Goal: Task Accomplishment & Management: Use online tool/utility

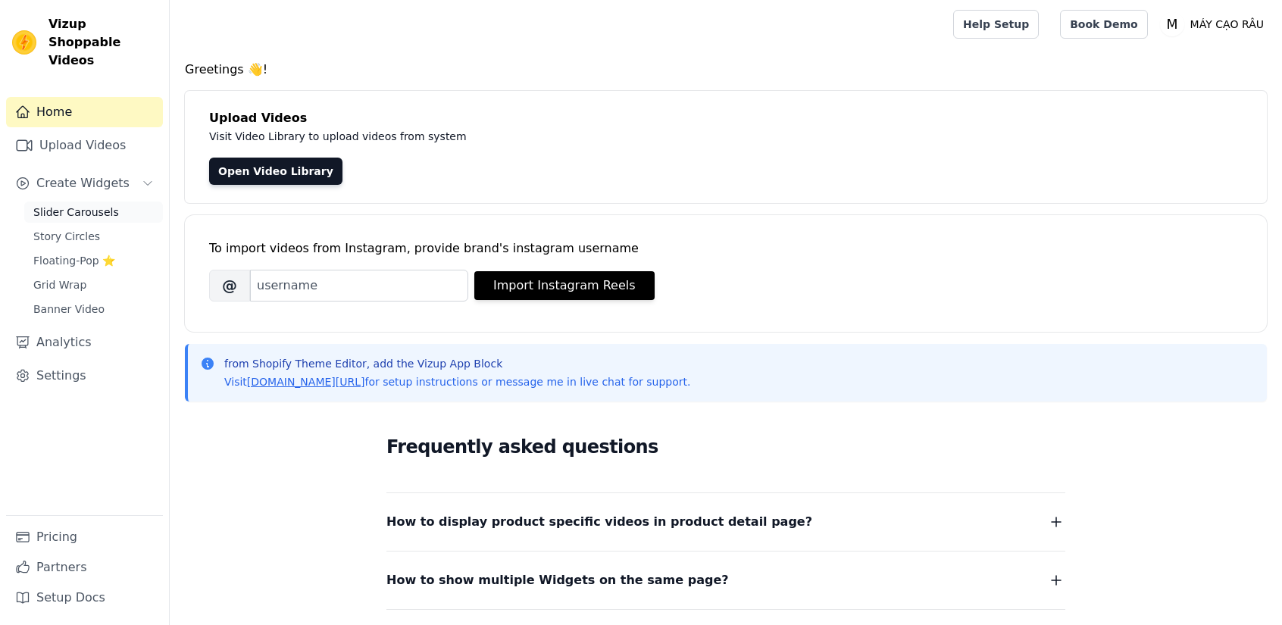
click at [98, 205] on span "Slider Carousels" at bounding box center [76, 212] width 86 height 15
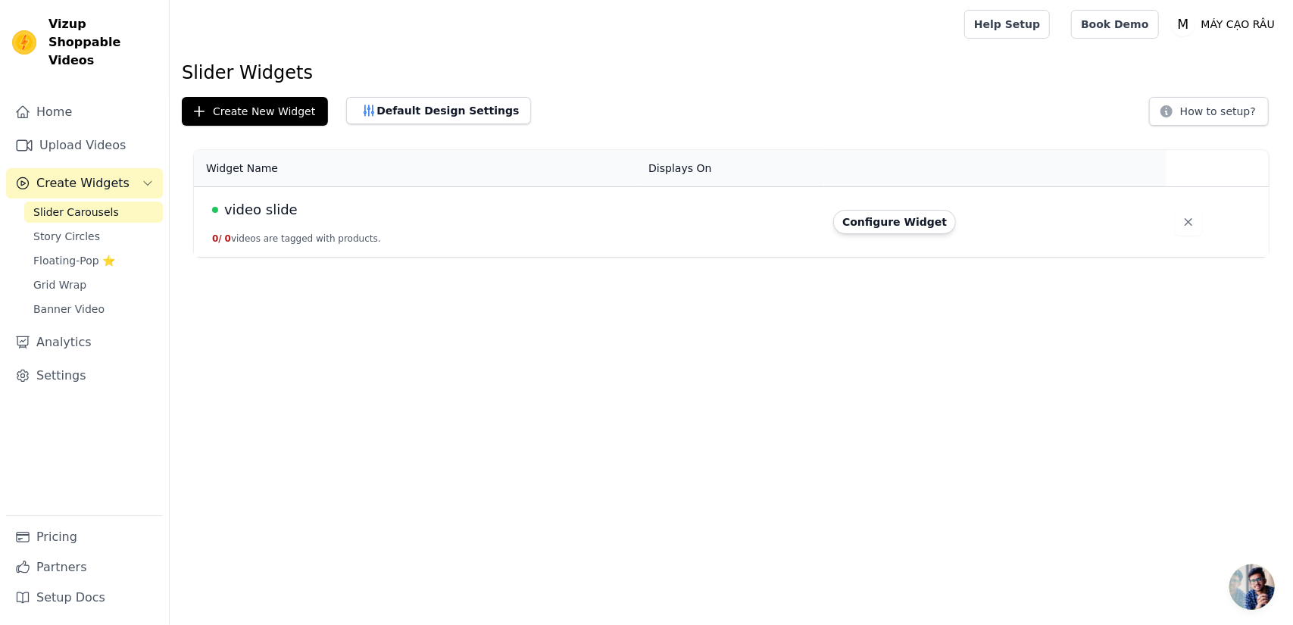
click at [270, 205] on span "video slide" at bounding box center [260, 209] width 73 height 21
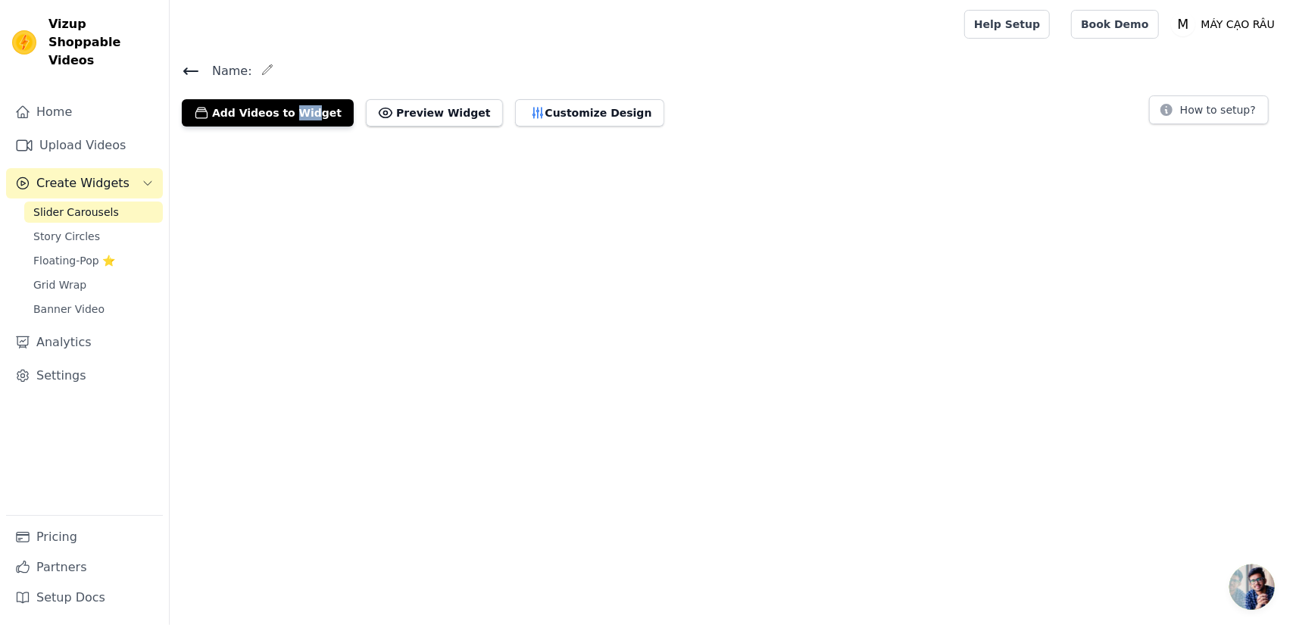
click at [270, 139] on html "Vizup Shoppable Videos Home Upload Videos Create Widgets Slider Carousels Story…" at bounding box center [646, 69] width 1293 height 139
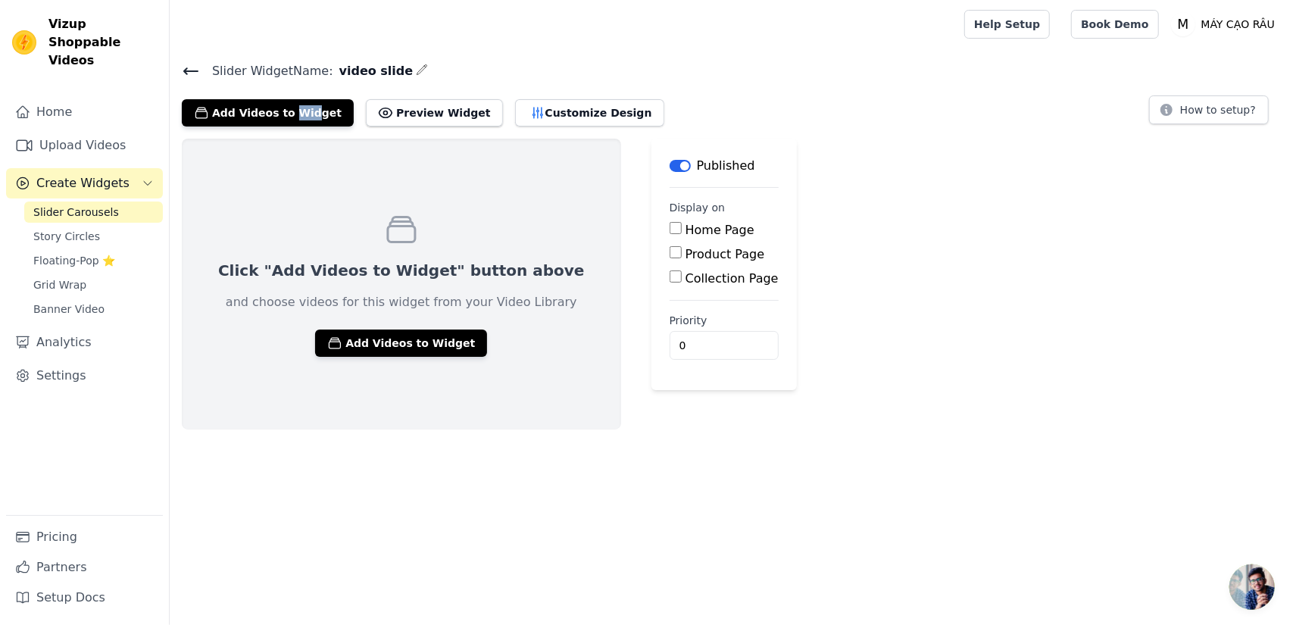
click at [191, 72] on icon at bounding box center [191, 71] width 18 height 18
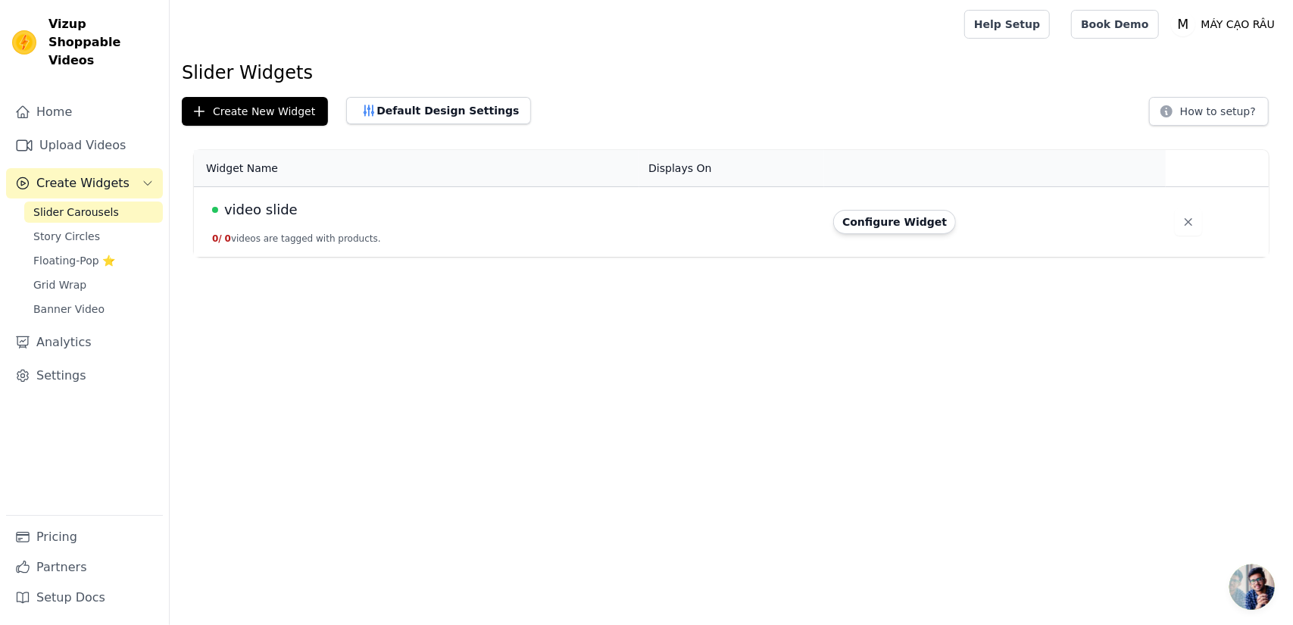
click at [527, 229] on td "video slide 0 / 0 videos are tagged with products." at bounding box center [416, 222] width 445 height 70
click at [267, 210] on span "video slide" at bounding box center [260, 209] width 73 height 21
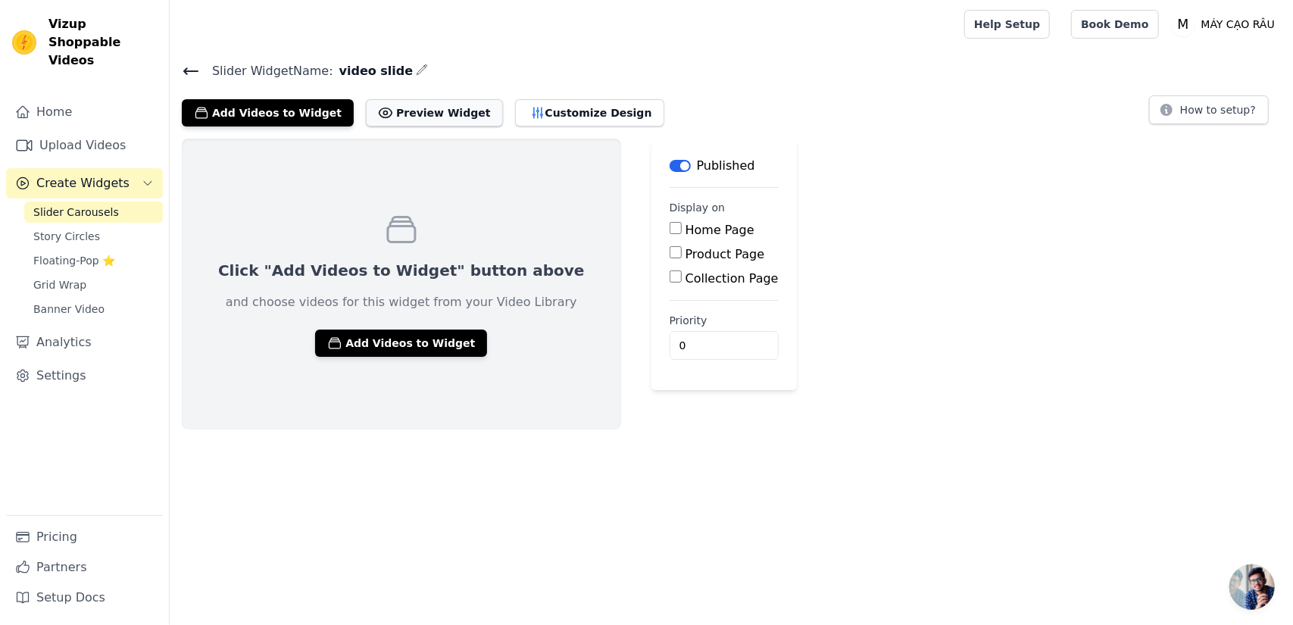
click at [409, 110] on button "Preview Widget" at bounding box center [434, 112] width 136 height 27
click at [416, 70] on icon "button" at bounding box center [422, 70] width 12 height 12
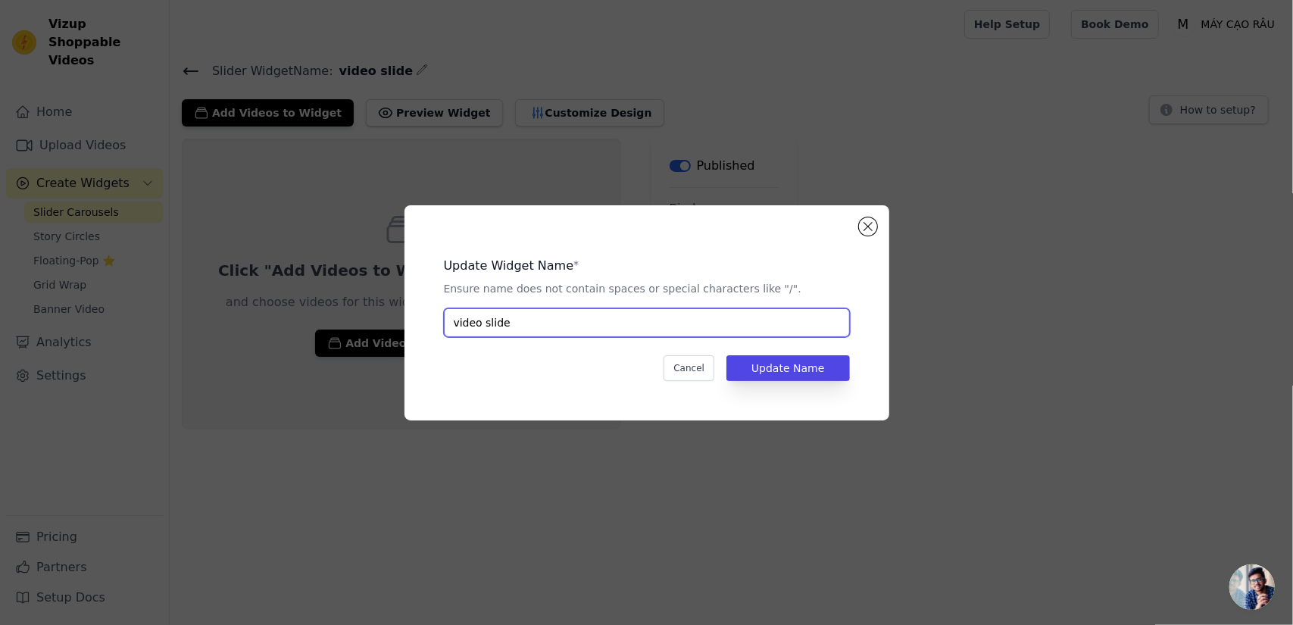
click at [556, 317] on input "video slide" at bounding box center [647, 322] width 406 height 29
click at [482, 328] on input "video slide" at bounding box center [647, 322] width 406 height 29
type input "video_slide"
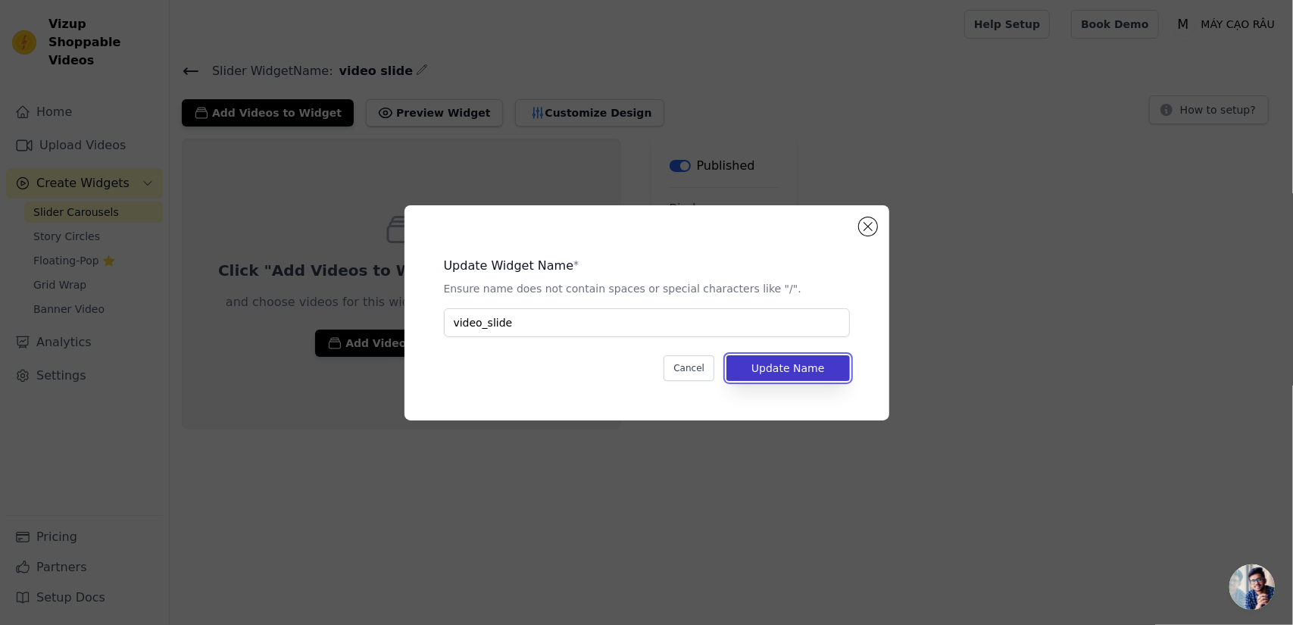
click at [809, 364] on button "Update Name" at bounding box center [788, 368] width 123 height 26
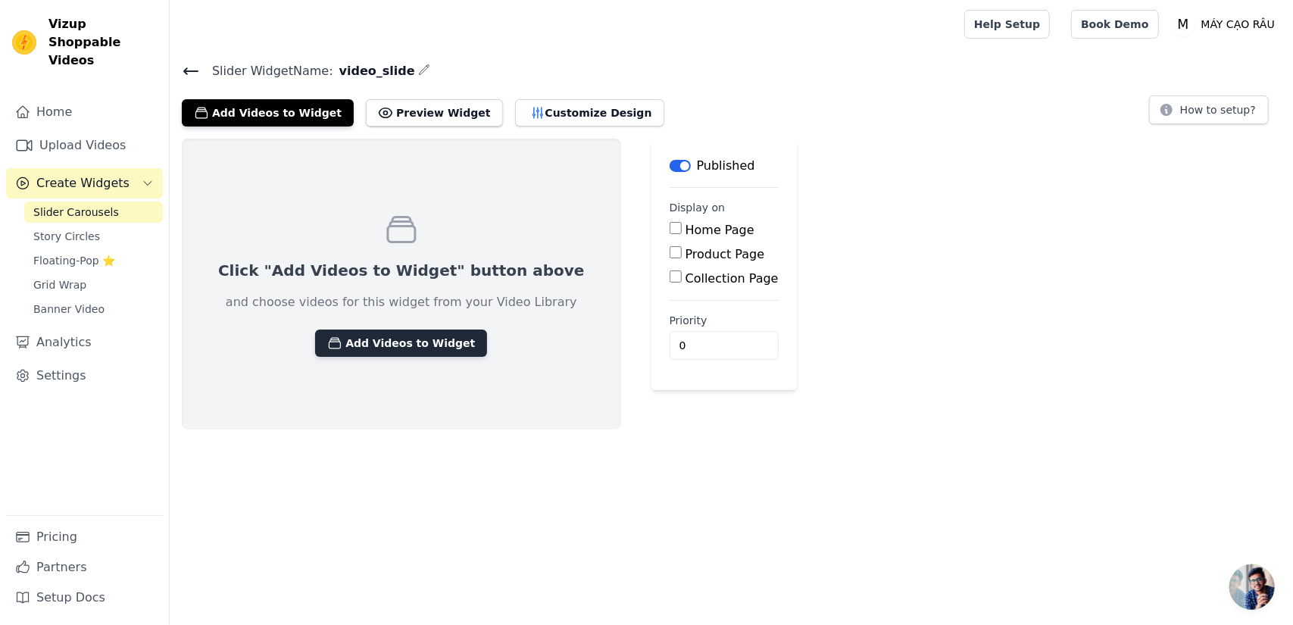
click at [361, 346] on button "Add Videos to Widget" at bounding box center [401, 343] width 172 height 27
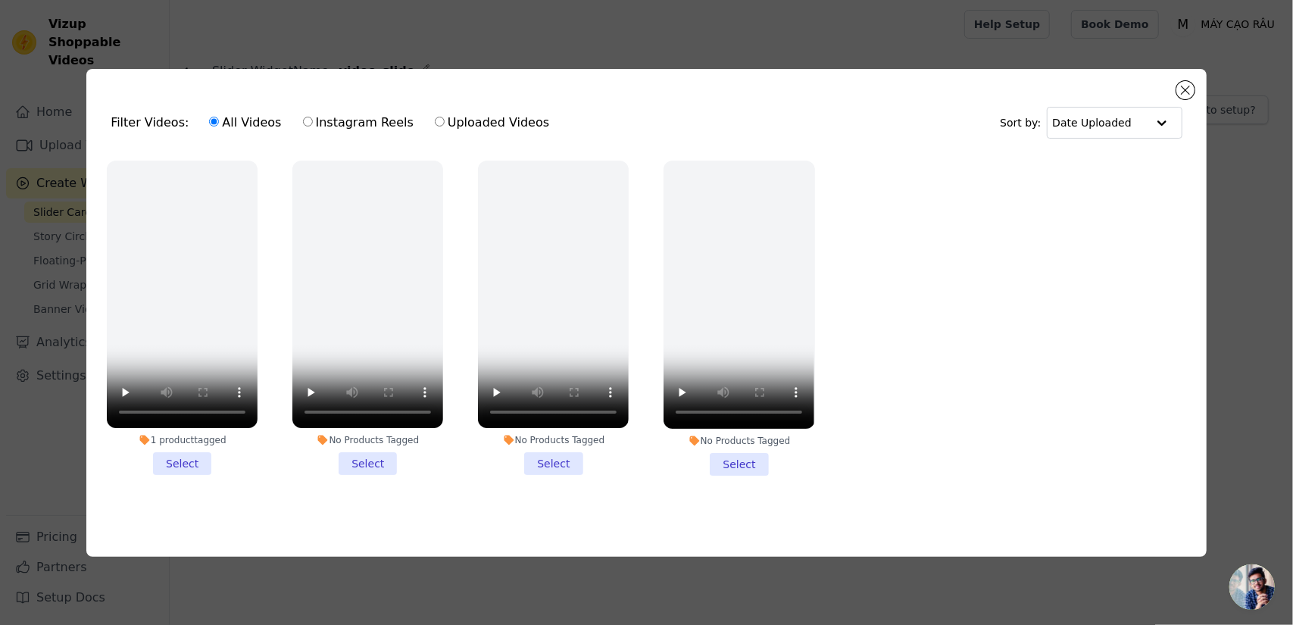
click at [190, 461] on li "1 product tagged Select" at bounding box center [182, 318] width 151 height 315
click at [0, 0] on input "1 product tagged Select" at bounding box center [0, 0] width 0 height 0
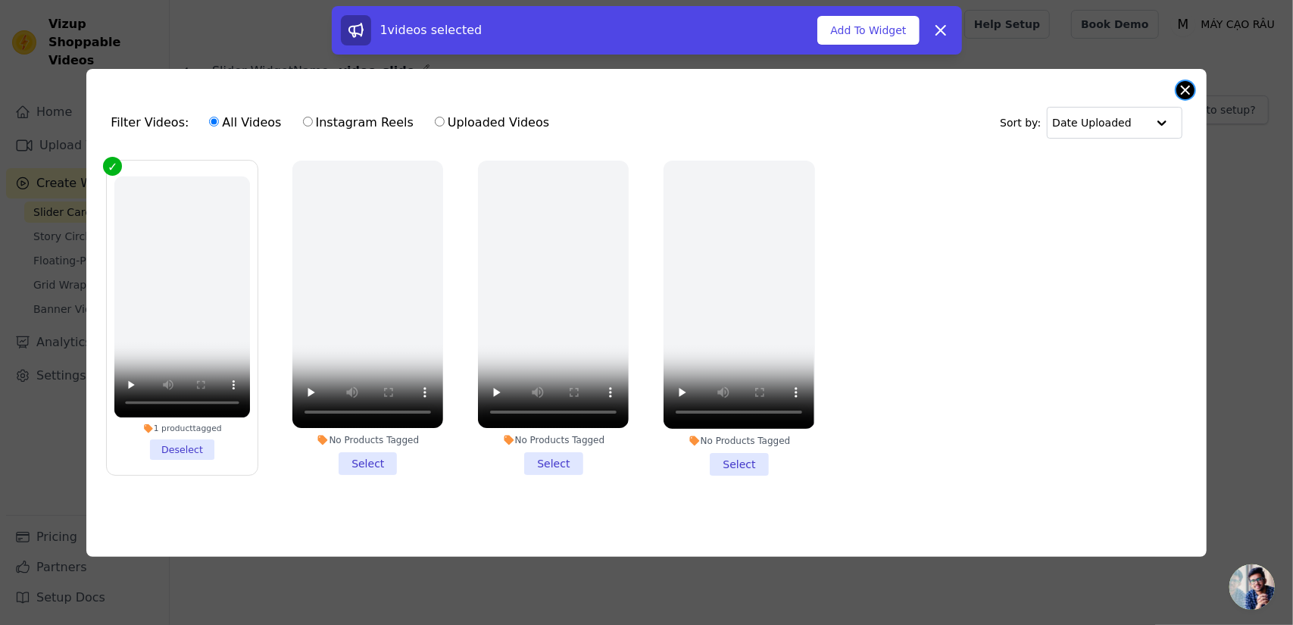
click at [1193, 84] on button "Close modal" at bounding box center [1186, 90] width 18 height 18
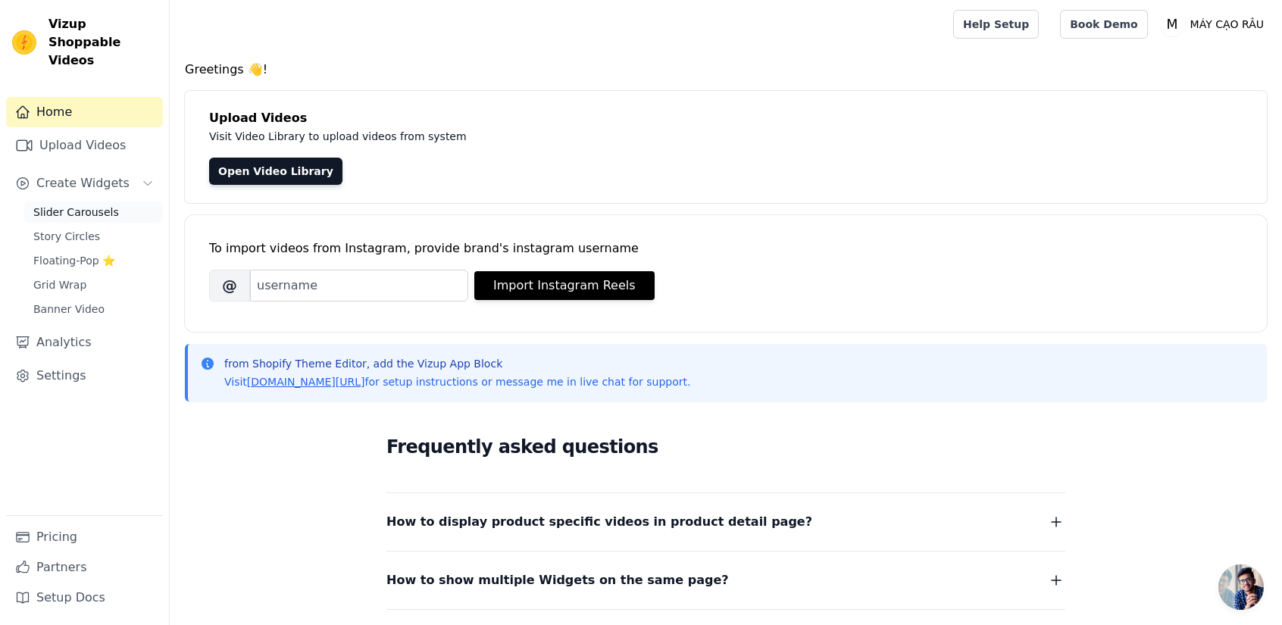
click at [79, 205] on span "Slider Carousels" at bounding box center [76, 212] width 86 height 15
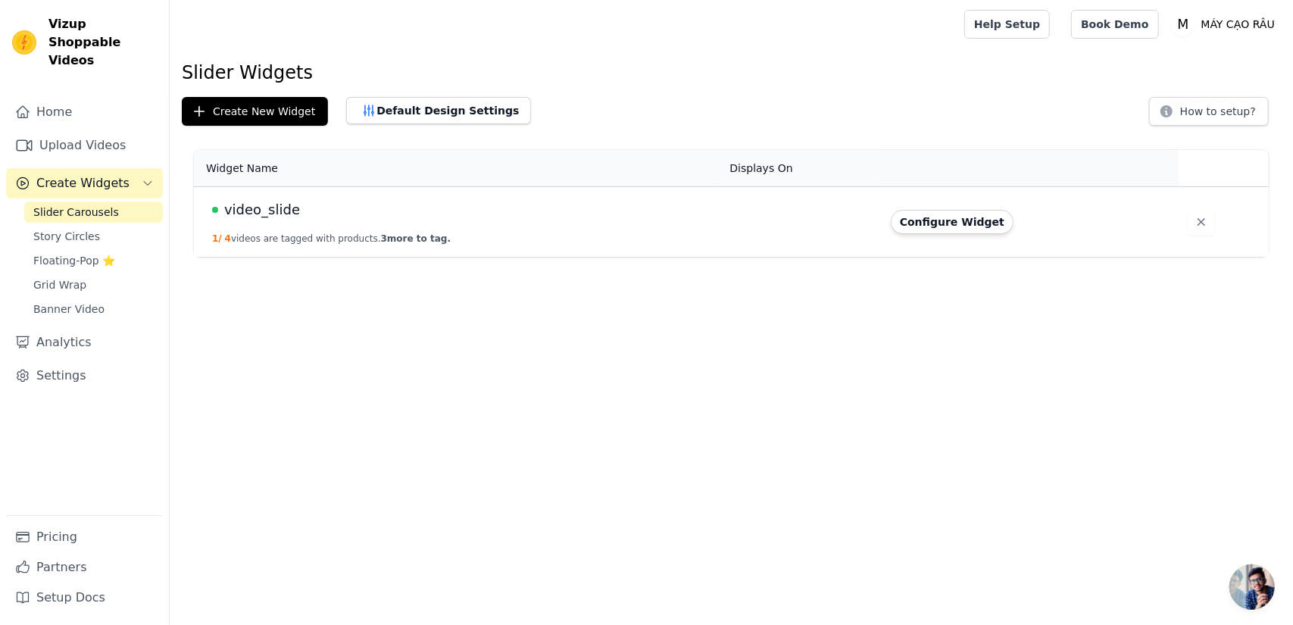
click at [286, 212] on span "video_slide" at bounding box center [262, 209] width 76 height 21
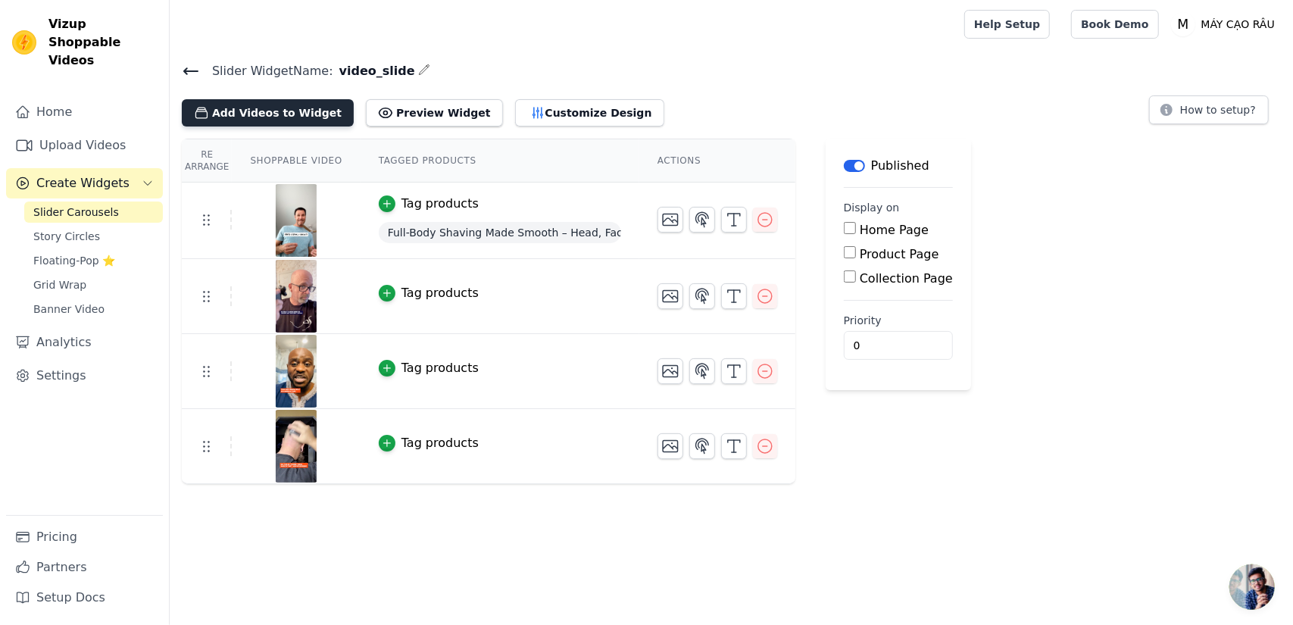
click at [298, 116] on button "Add Videos to Widget" at bounding box center [268, 112] width 172 height 27
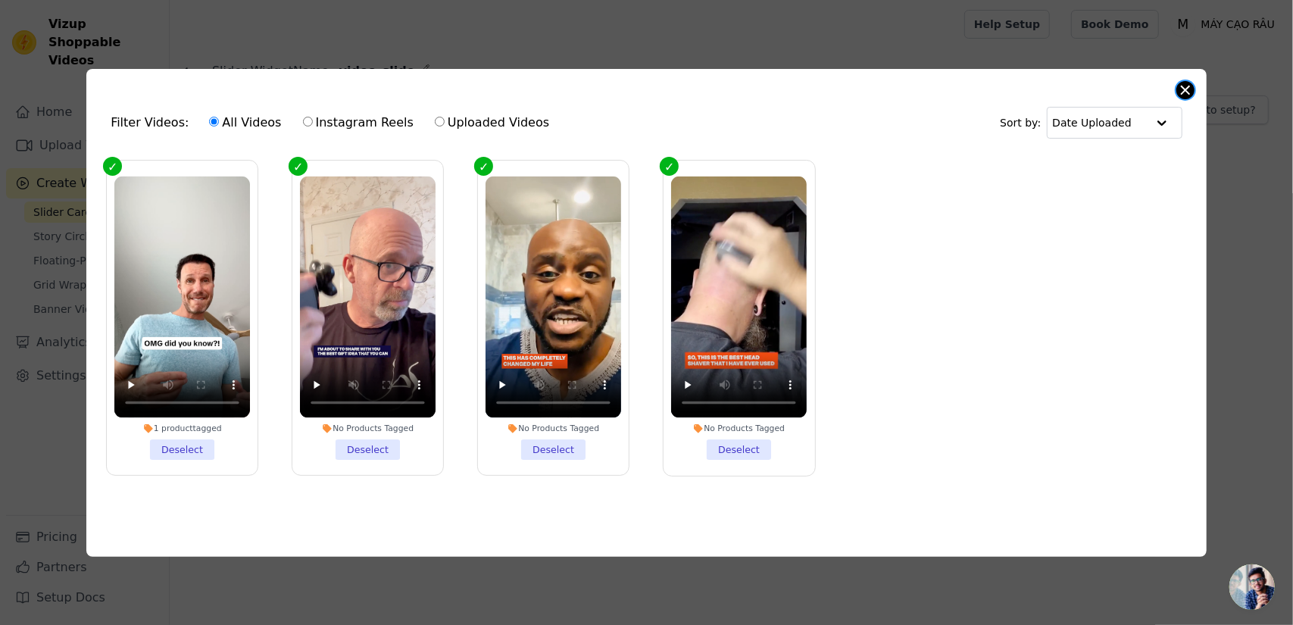
click at [1188, 88] on button "Close modal" at bounding box center [1186, 90] width 18 height 18
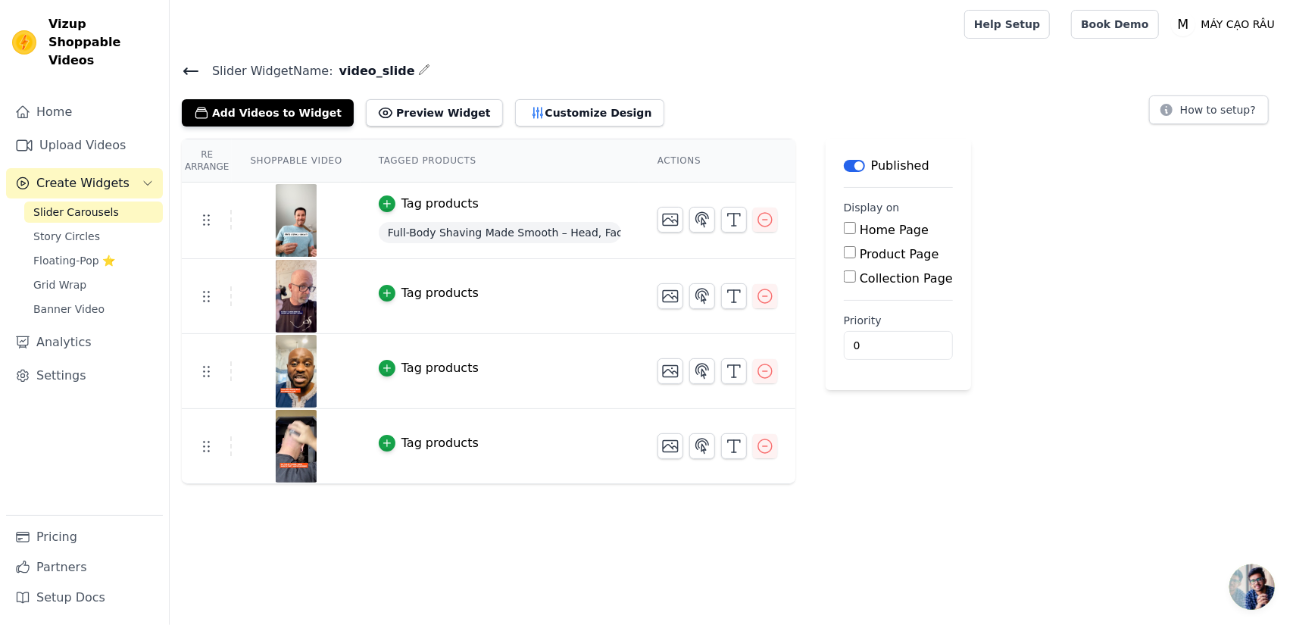
click at [418, 70] on icon "button" at bounding box center [424, 70] width 12 height 12
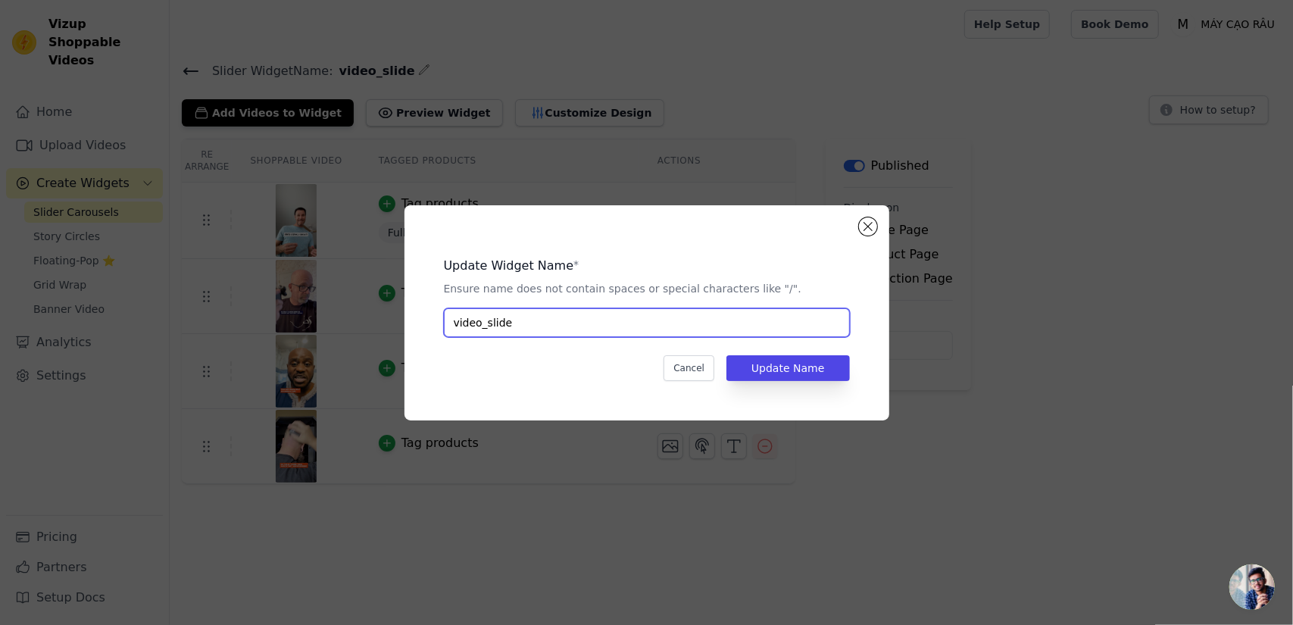
click at [485, 327] on input "video_slide" at bounding box center [647, 322] width 406 height 29
type input "video slide"
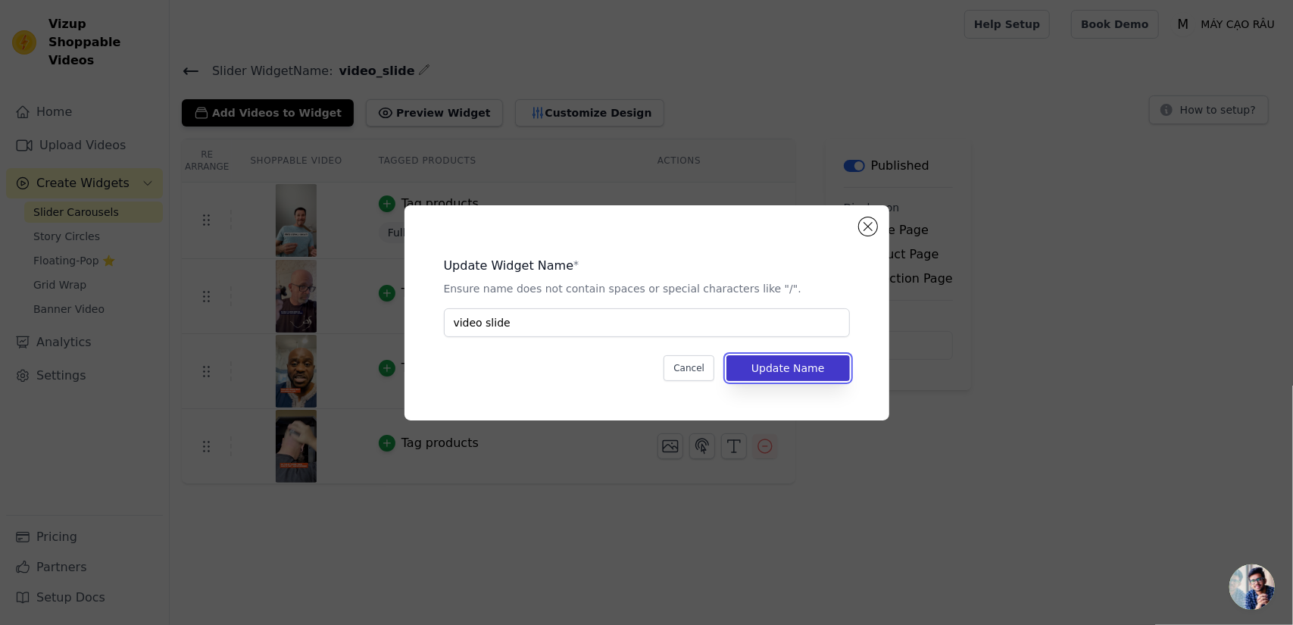
click at [777, 368] on button "Update Name" at bounding box center [788, 368] width 123 height 26
